Goal: Information Seeking & Learning: Check status

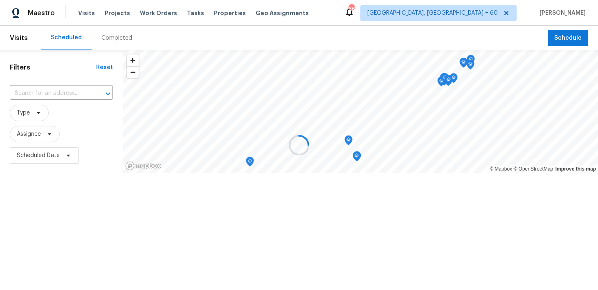
click at [108, 35] on div at bounding box center [299, 145] width 598 height 290
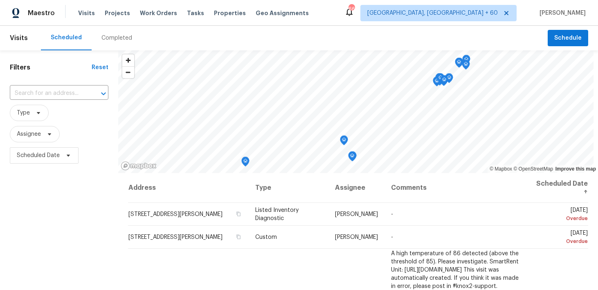
click at [107, 36] on div "Completed" at bounding box center [116, 38] width 31 height 8
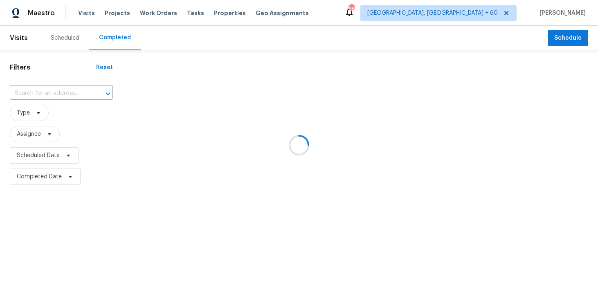
click at [58, 90] on div at bounding box center [299, 145] width 598 height 290
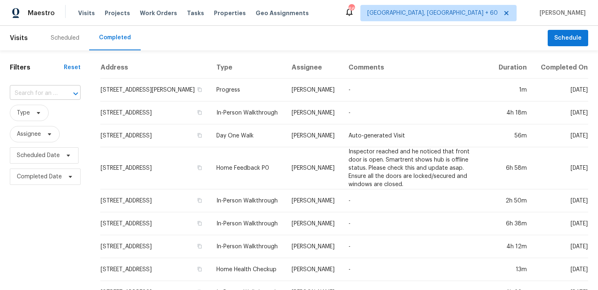
click at [60, 92] on div at bounding box center [69, 93] width 21 height 11
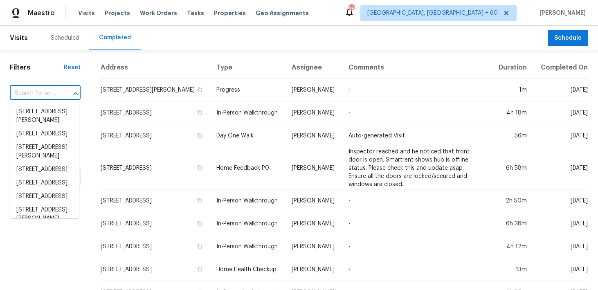
paste input "[STREET_ADDRESS][PERSON_NAME]"
type input "[STREET_ADDRESS][PERSON_NAME]"
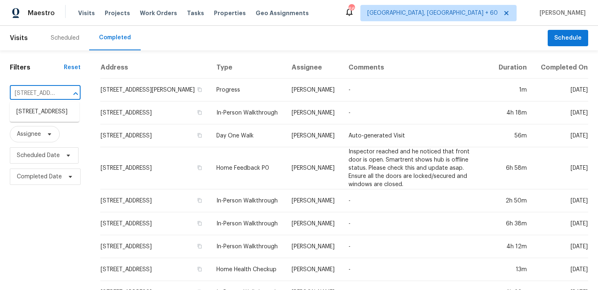
scroll to position [0, 63]
click at [36, 119] on li "[STREET_ADDRESS]" at bounding box center [44, 111] width 69 height 13
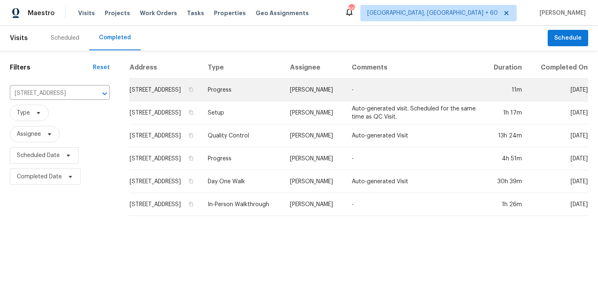
click at [246, 97] on td "Progress" at bounding box center [242, 89] width 82 height 23
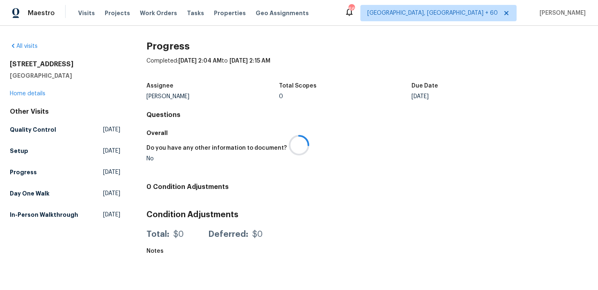
click at [28, 91] on div at bounding box center [299, 145] width 598 height 290
click at [25, 94] on div at bounding box center [299, 145] width 598 height 290
click at [20, 94] on link "Home details" at bounding box center [28, 94] width 36 height 6
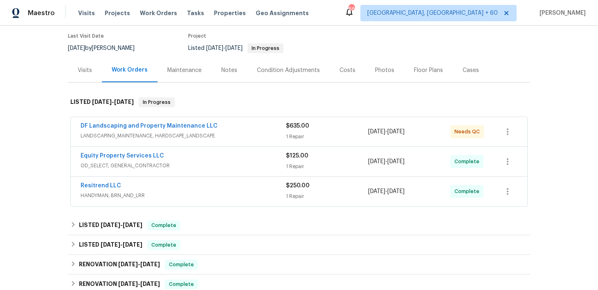
scroll to position [79, 0]
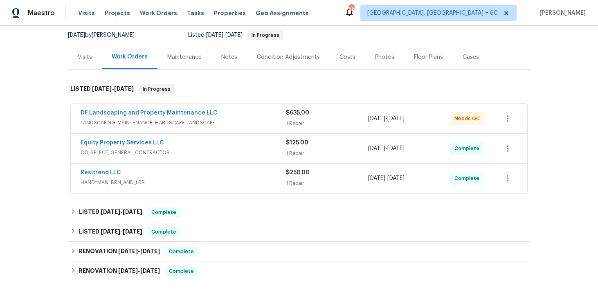
click at [293, 181] on div "1 Repair" at bounding box center [327, 183] width 82 height 8
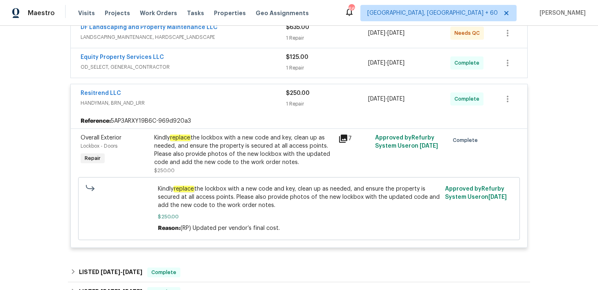
scroll to position [167, 0]
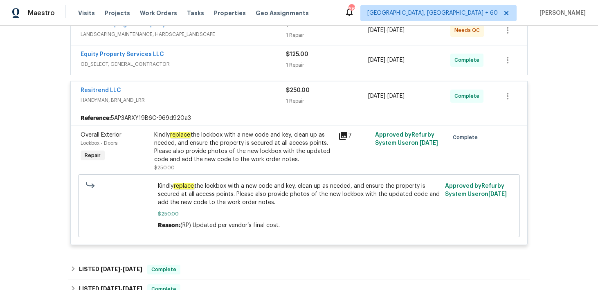
click at [292, 67] on div "1 Repair" at bounding box center [327, 65] width 82 height 8
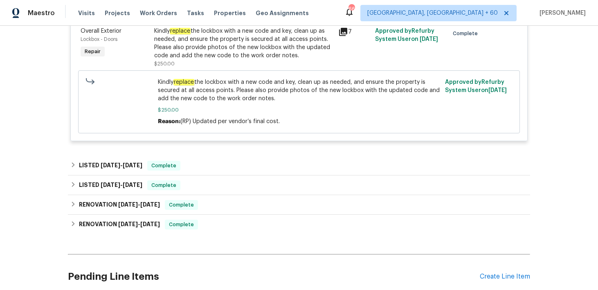
scroll to position [401, 0]
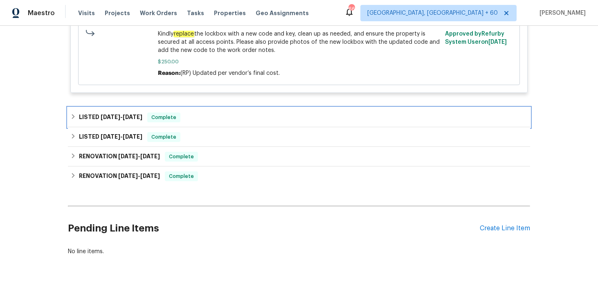
click at [204, 117] on div "LISTED [DATE] - [DATE] Complete" at bounding box center [298, 117] width 457 height 10
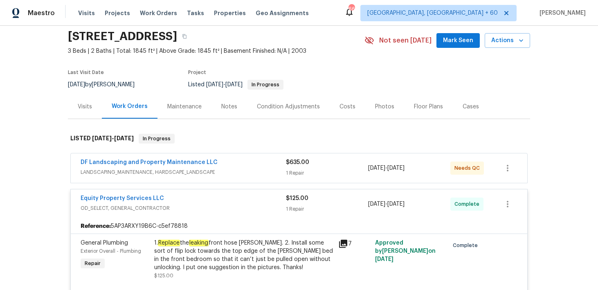
scroll to position [118, 0]
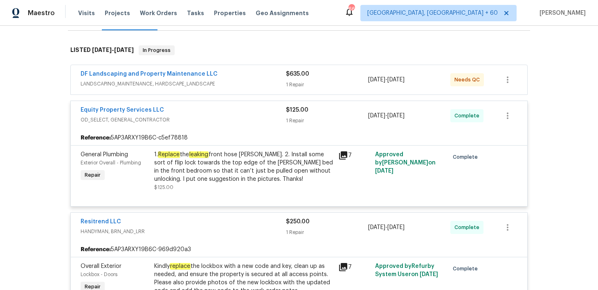
click at [286, 83] on div "1 Repair" at bounding box center [327, 85] width 82 height 8
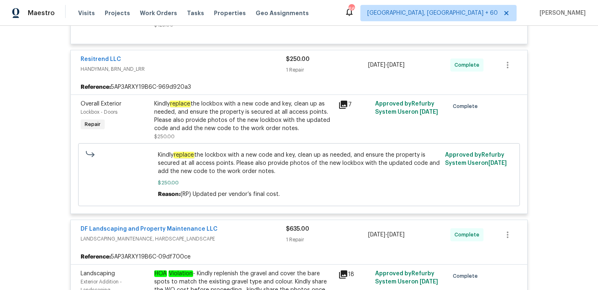
scroll to position [0, 0]
